Goal: Task Accomplishment & Management: Use online tool/utility

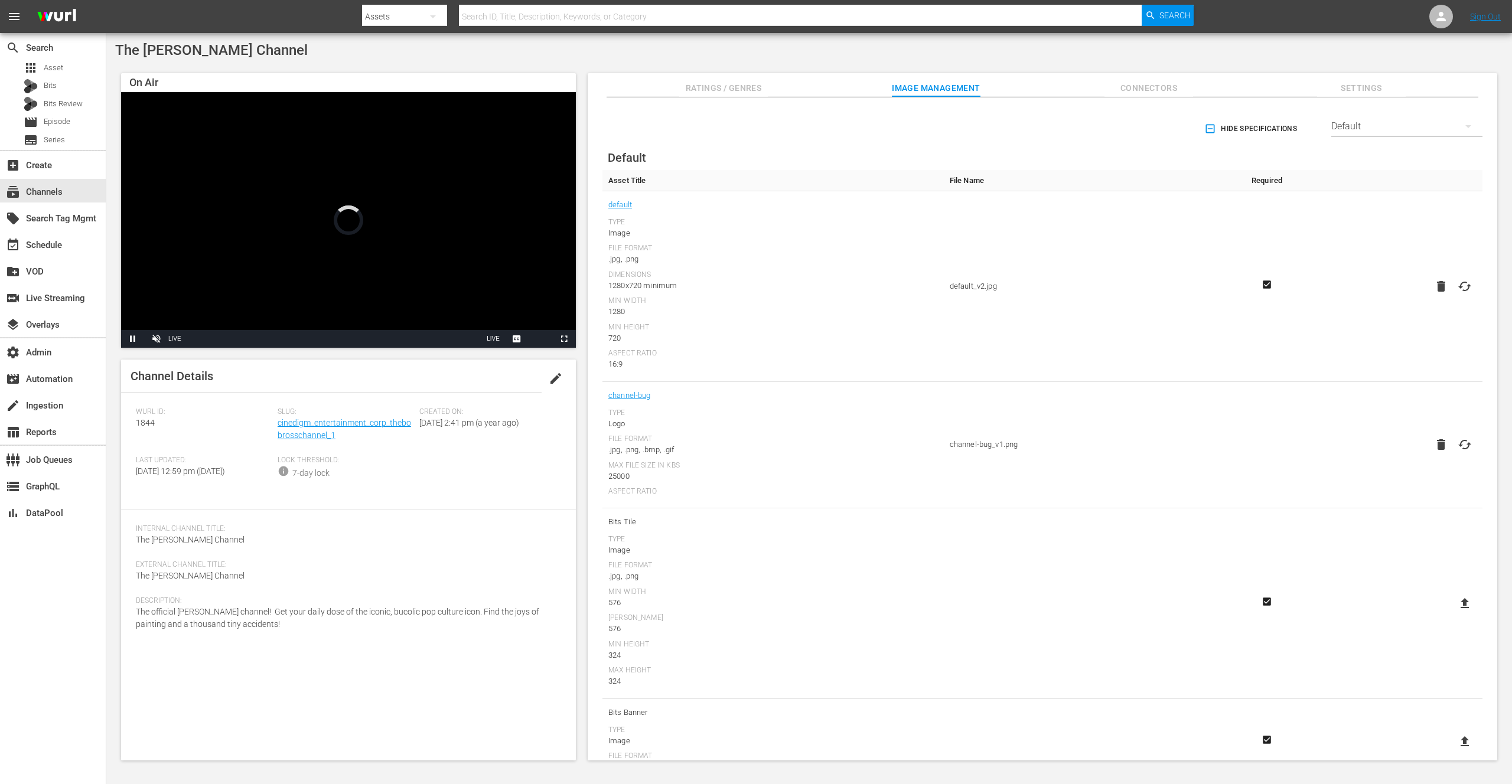
click at [1375, 126] on div "Default" at bounding box center [1406, 126] width 151 height 33
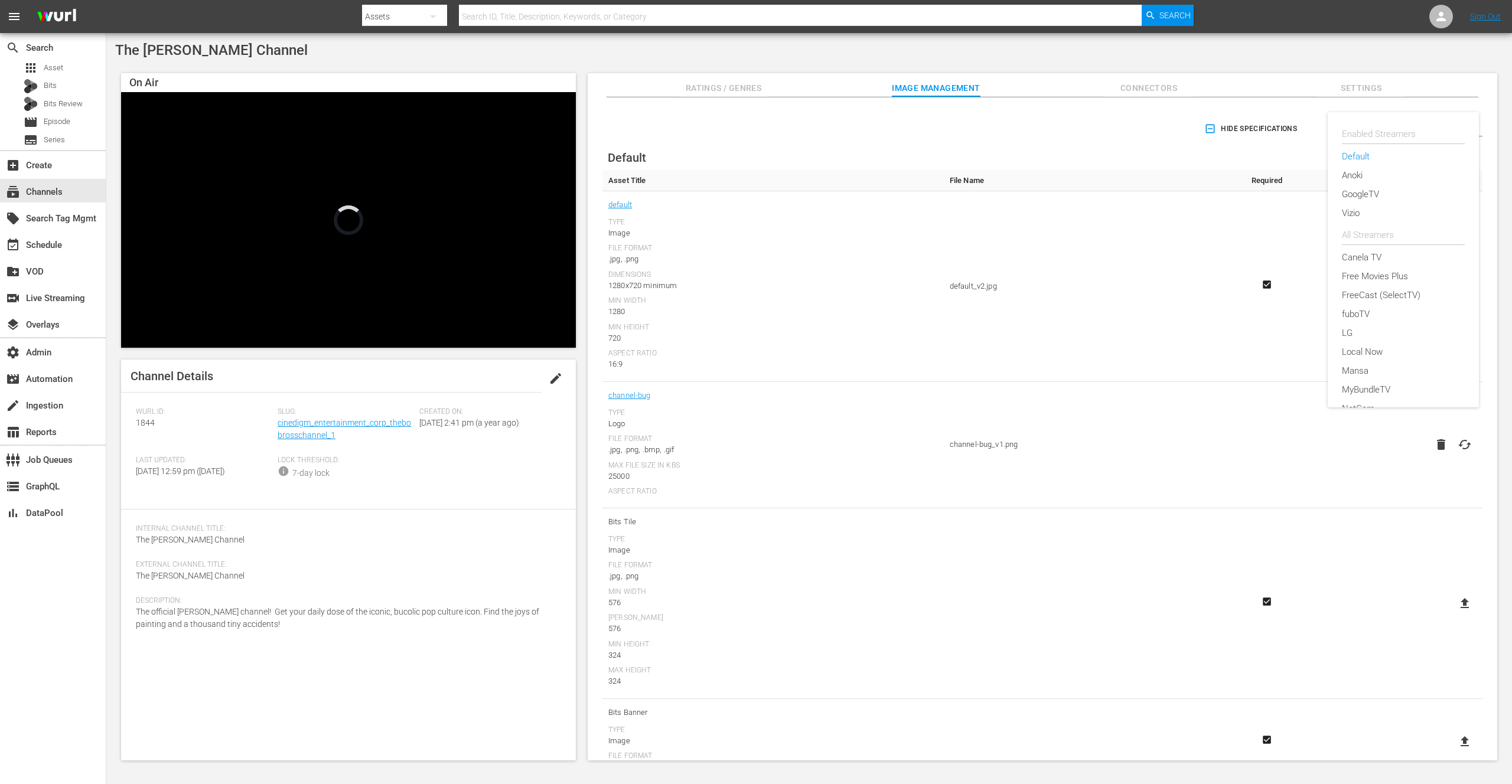
click at [1030, 57] on div "Enabled Streamers Default Anoki GoogleTV Vizio All Streamers Canela TV Free Mov…" at bounding box center [756, 392] width 1512 height 784
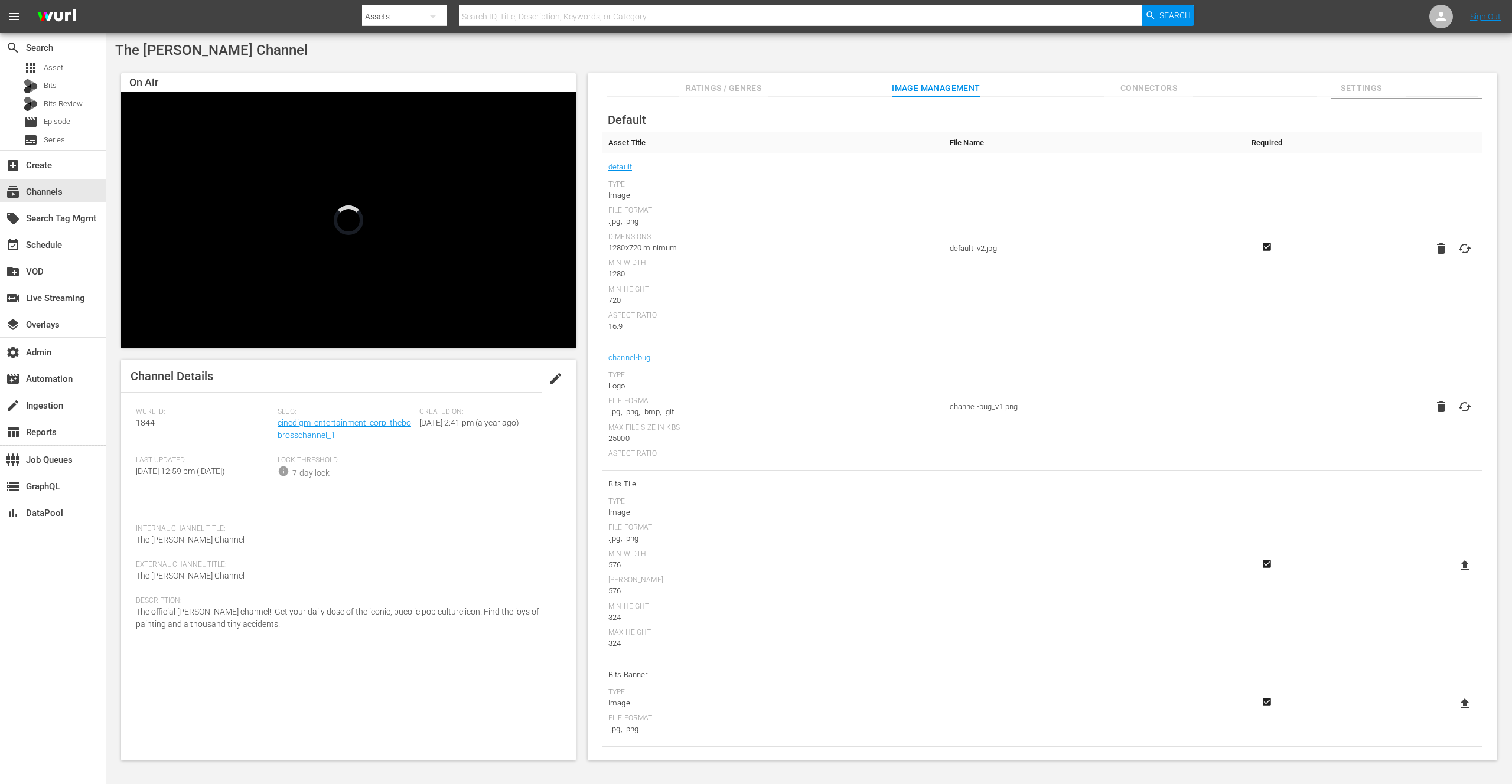
scroll to position [39, 0]
click at [868, 57] on div "The [PERSON_NAME] Channel" at bounding box center [809, 50] width 1388 height 17
click at [44, 244] on div "event_available Schedule" at bounding box center [33, 243] width 66 height 11
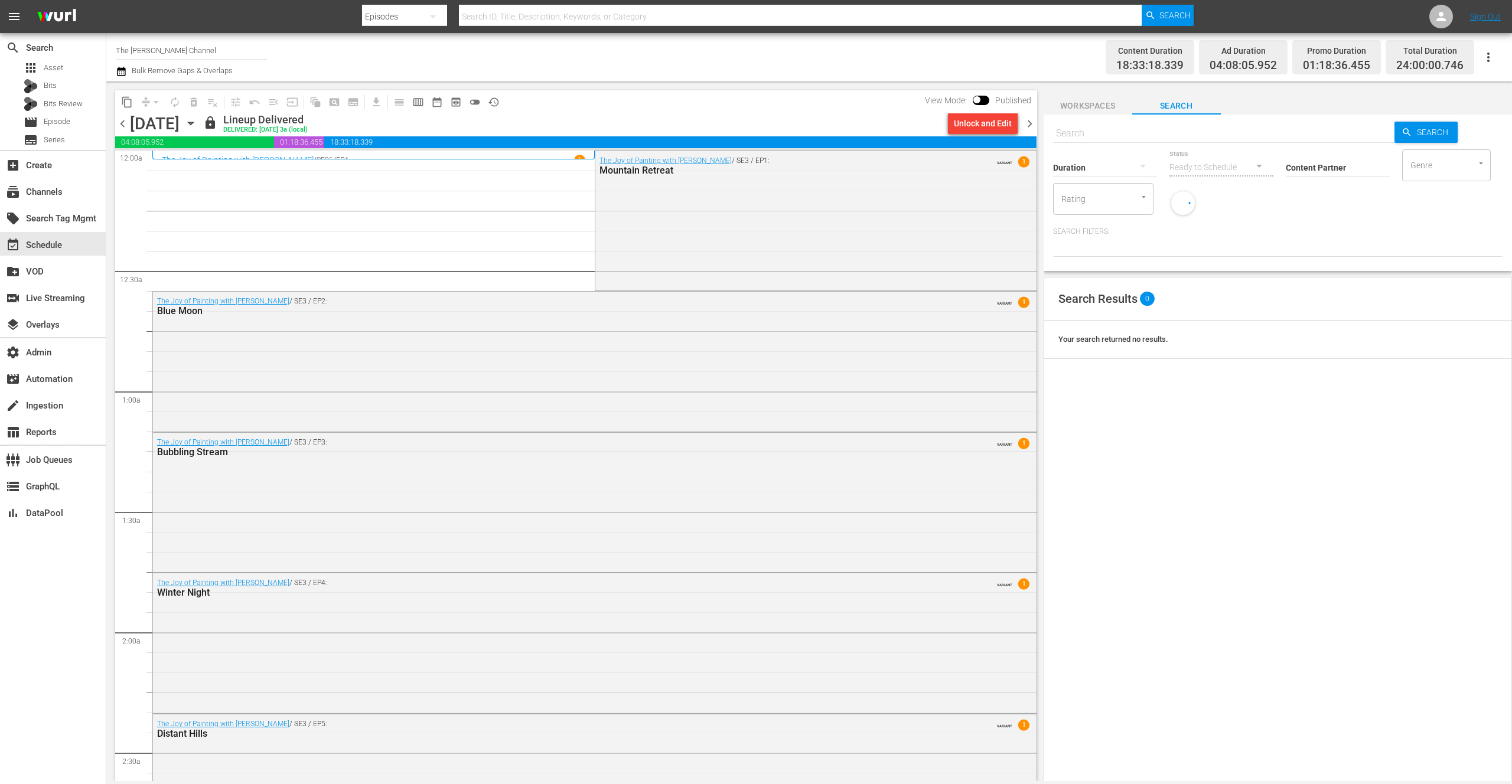
click at [193, 53] on input "The [PERSON_NAME] Channel" at bounding box center [191, 50] width 151 height 29
click at [106, 0] on div "search Search apps Asset Bits Bits Review movie Episode subtitles Series add_bo…" at bounding box center [809, 0] width 1406 height 0
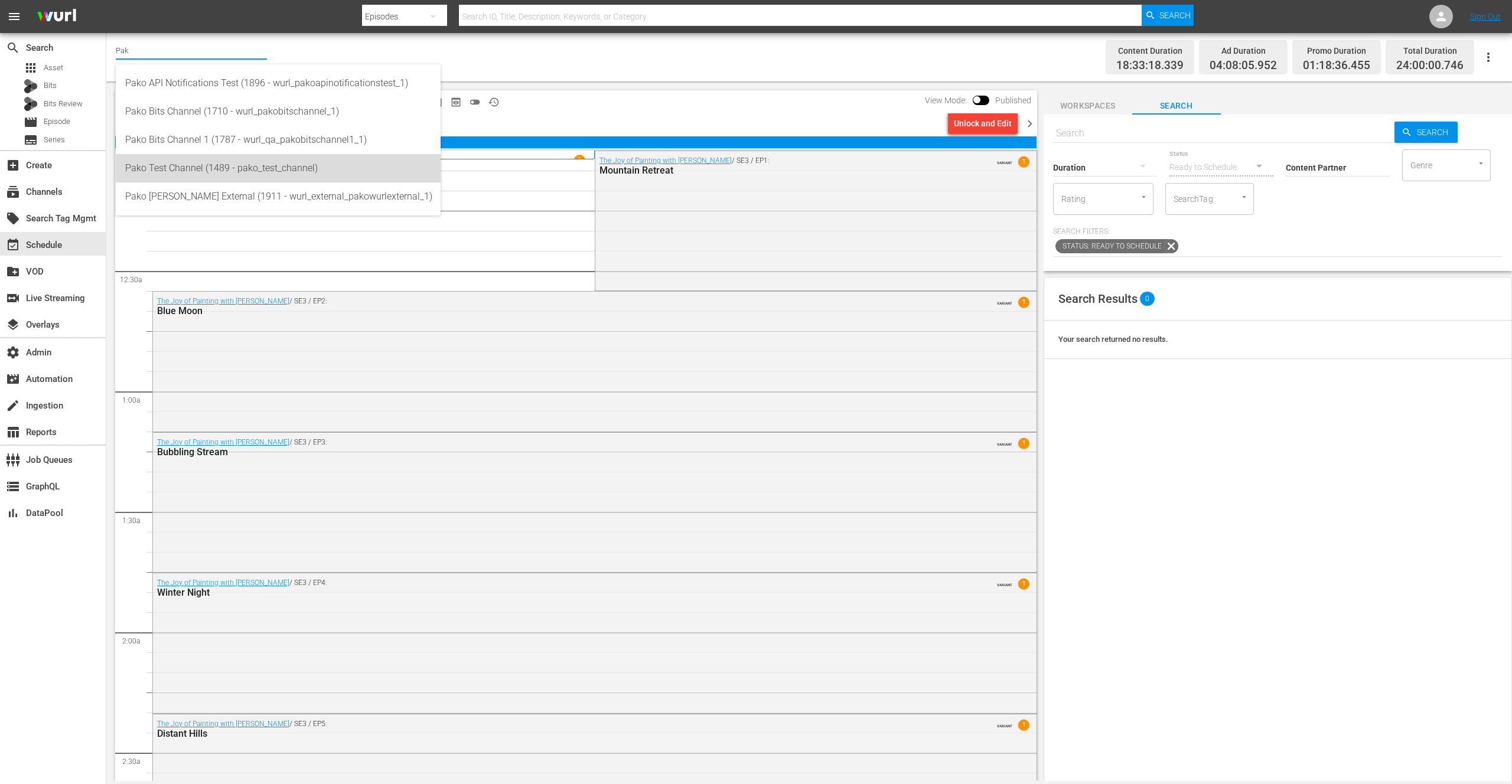
click at [217, 168] on div "Pako Test Channel (1489 - pako_test_channel)" at bounding box center [278, 168] width 306 height 29
type input "Pako Test Channel (1489 - pako_test_channel)"
